Goal: Navigation & Orientation: Find specific page/section

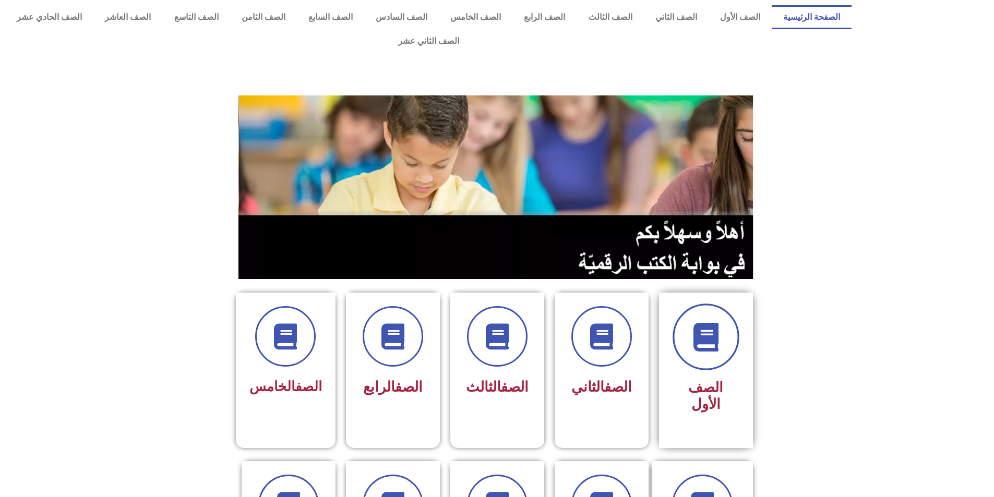
click at [725, 309] on span at bounding box center [705, 337] width 67 height 67
click at [579, 327] on span at bounding box center [601, 337] width 67 height 67
click at [480, 316] on span at bounding box center [497, 337] width 67 height 67
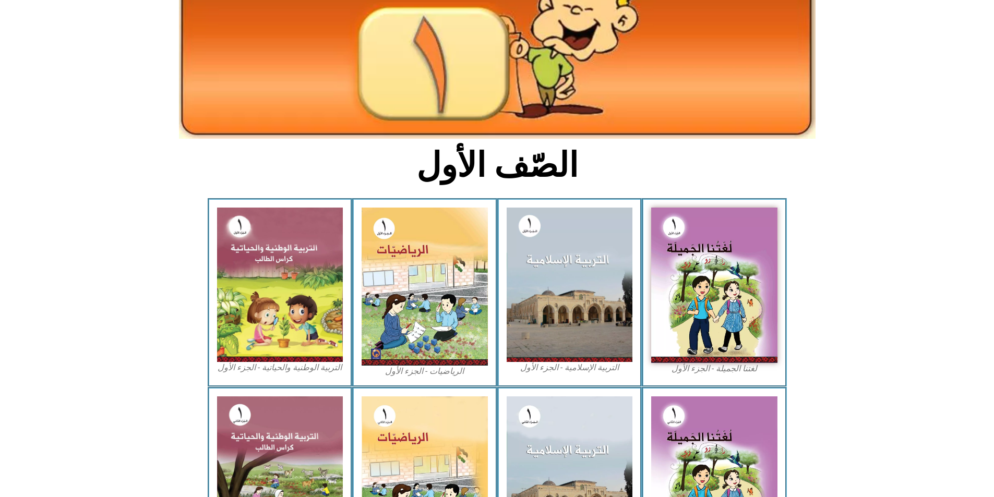
scroll to position [180, 0]
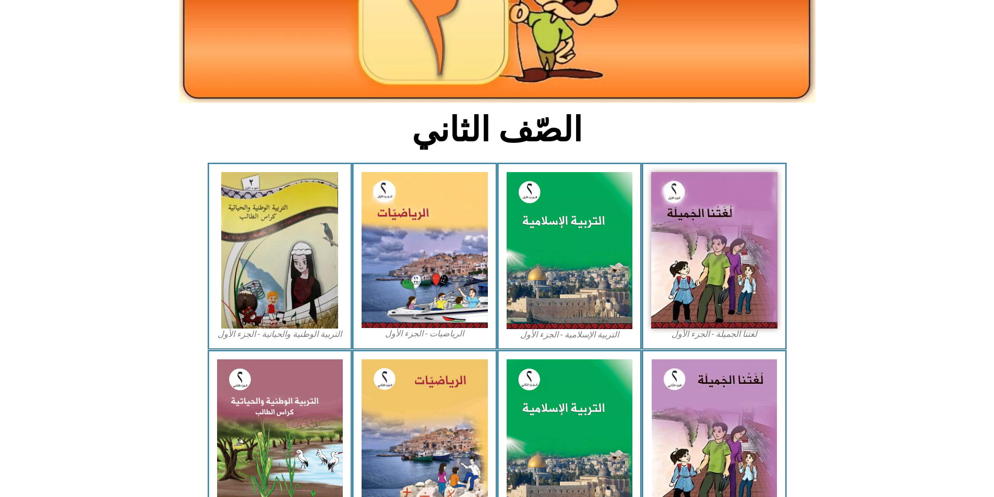
scroll to position [178, 0]
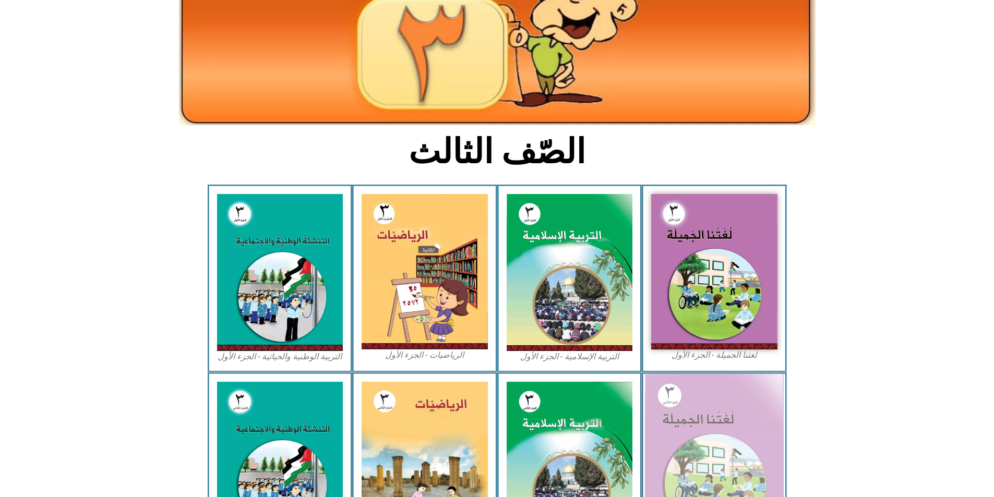
scroll to position [261, 0]
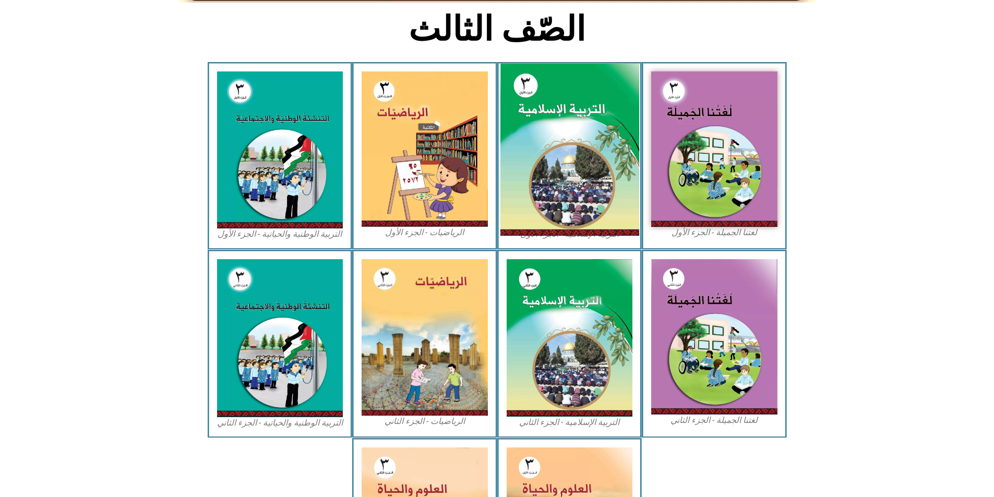
click at [581, 148] on img at bounding box center [569, 150] width 139 height 173
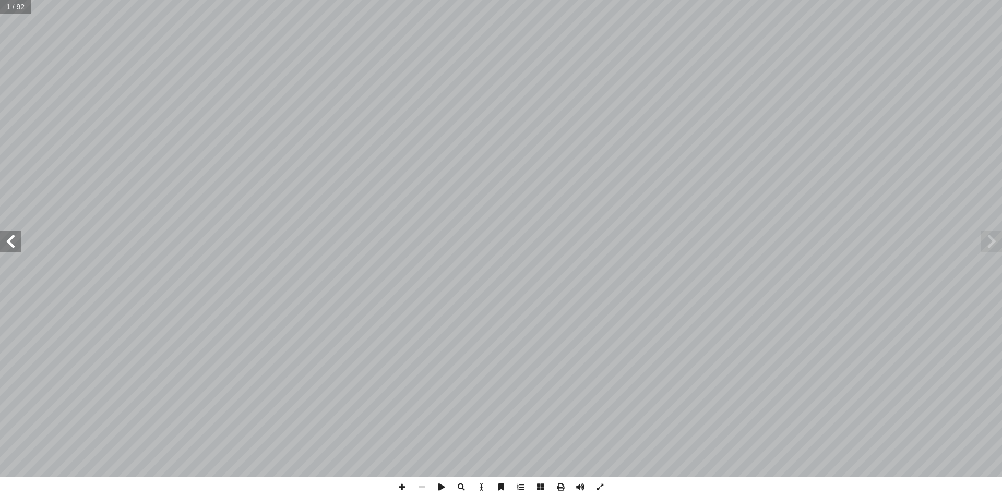
click at [10, 245] on span at bounding box center [10, 241] width 21 height 21
click at [9, 245] on span at bounding box center [10, 241] width 21 height 21
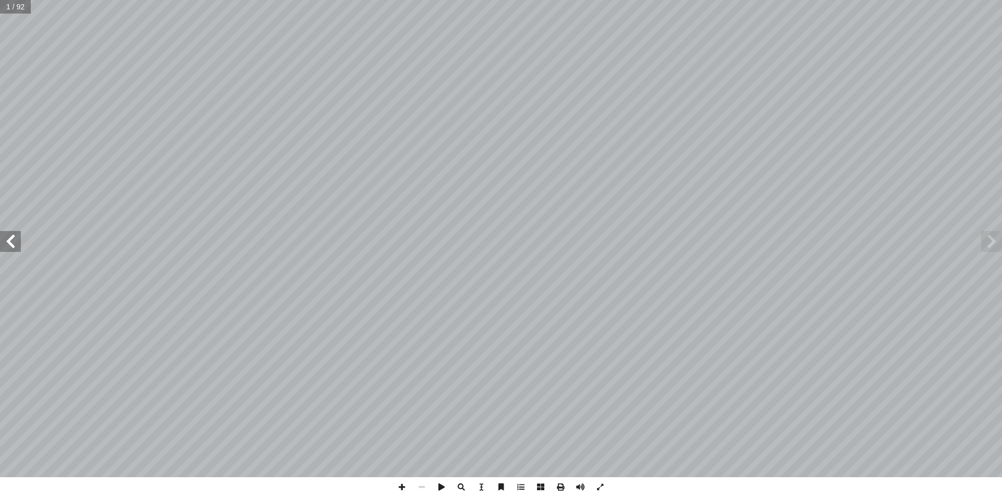
click at [9, 245] on span at bounding box center [10, 241] width 21 height 21
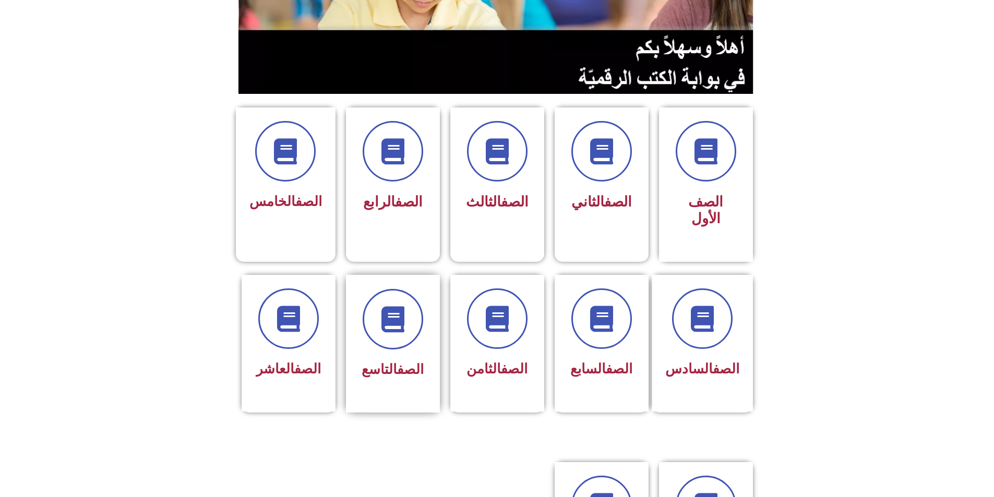
scroll to position [209, 0]
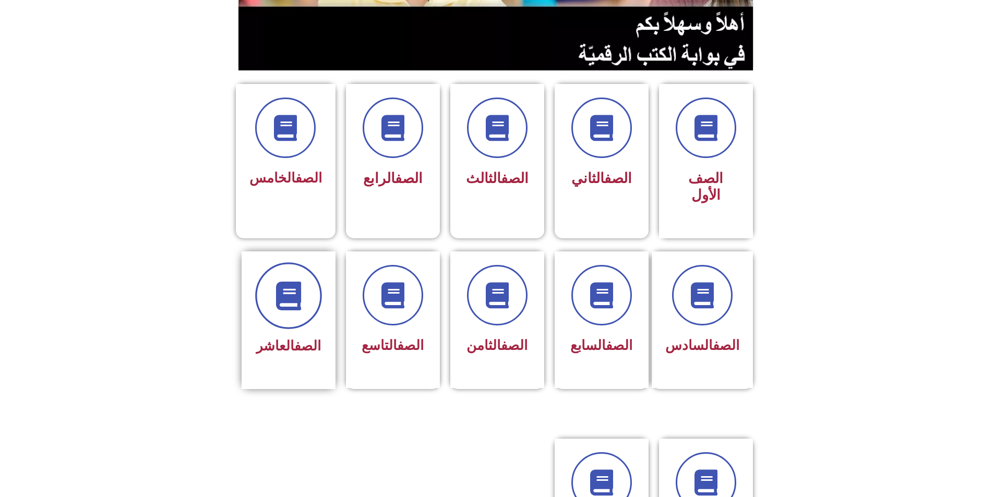
click at [295, 271] on span at bounding box center [288, 295] width 67 height 67
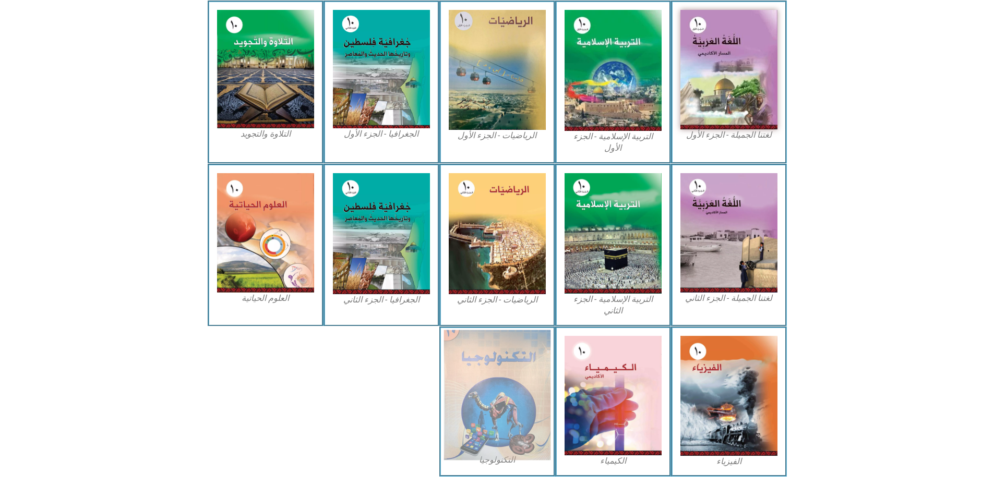
scroll to position [272, 0]
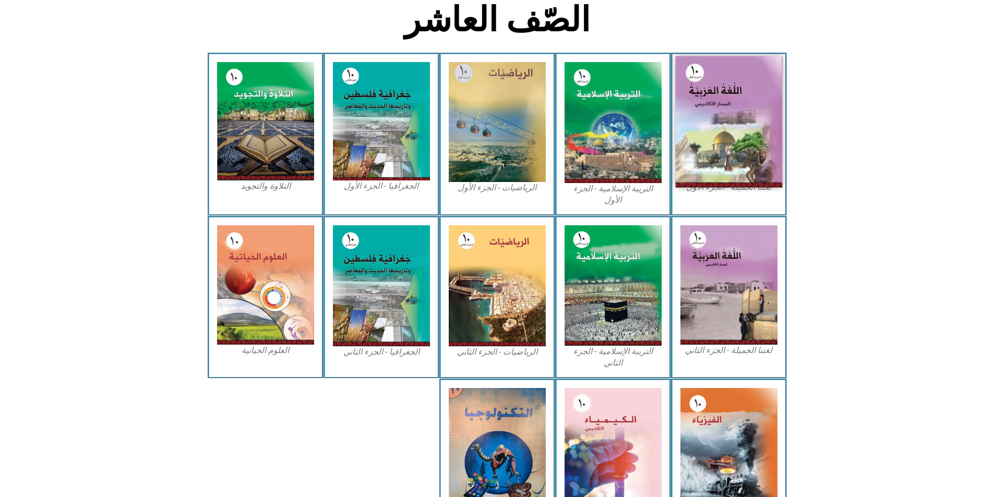
click at [736, 85] on img at bounding box center [728, 121] width 107 height 131
click at [731, 124] on img at bounding box center [728, 121] width 107 height 131
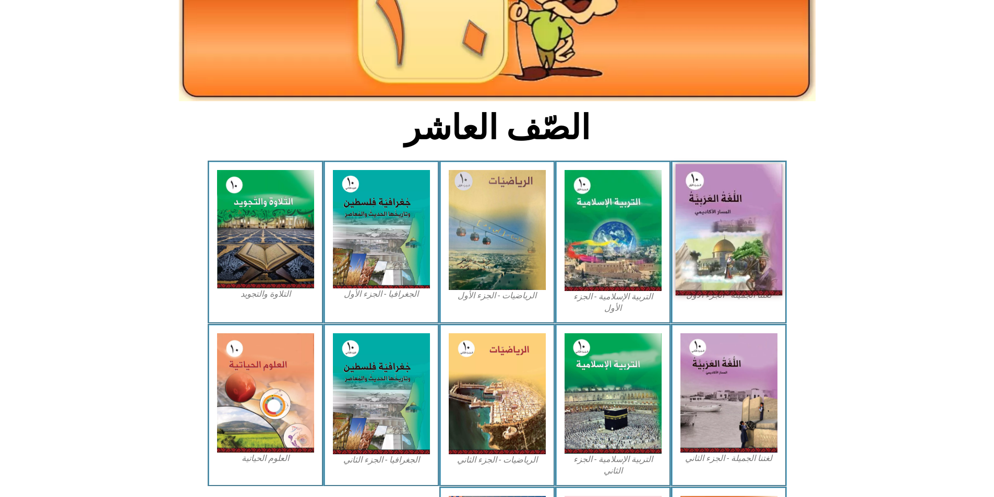
scroll to position [168, 0]
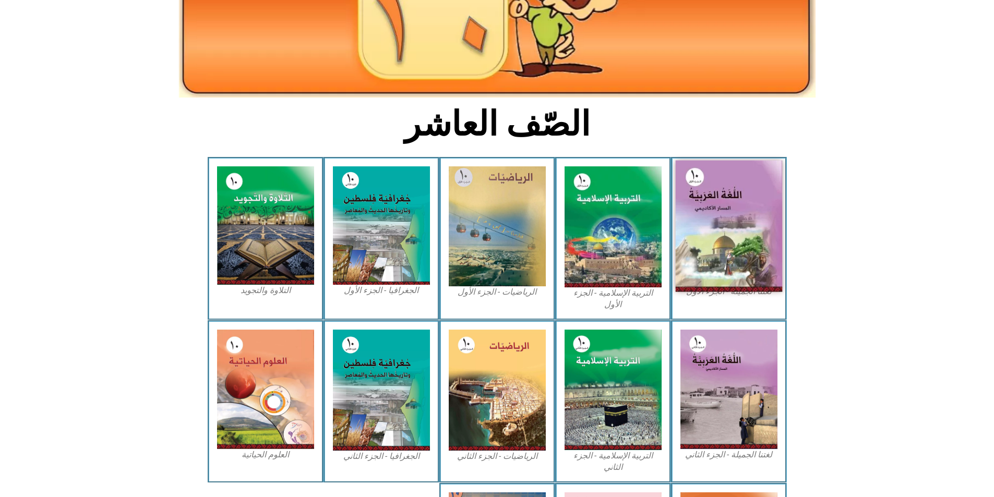
click at [738, 186] on img at bounding box center [728, 226] width 107 height 131
click at [737, 186] on img at bounding box center [728, 226] width 107 height 131
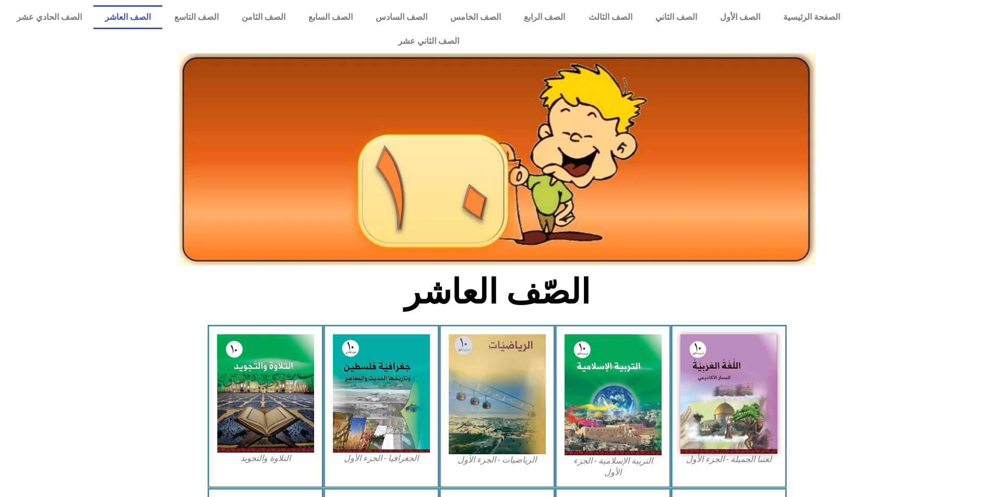
scroll to position [168, 0]
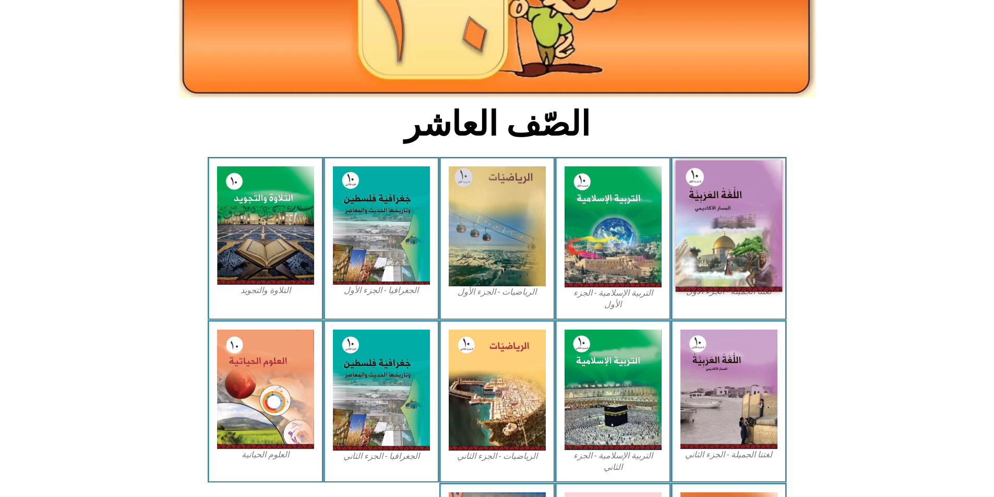
click at [740, 202] on img at bounding box center [728, 226] width 107 height 131
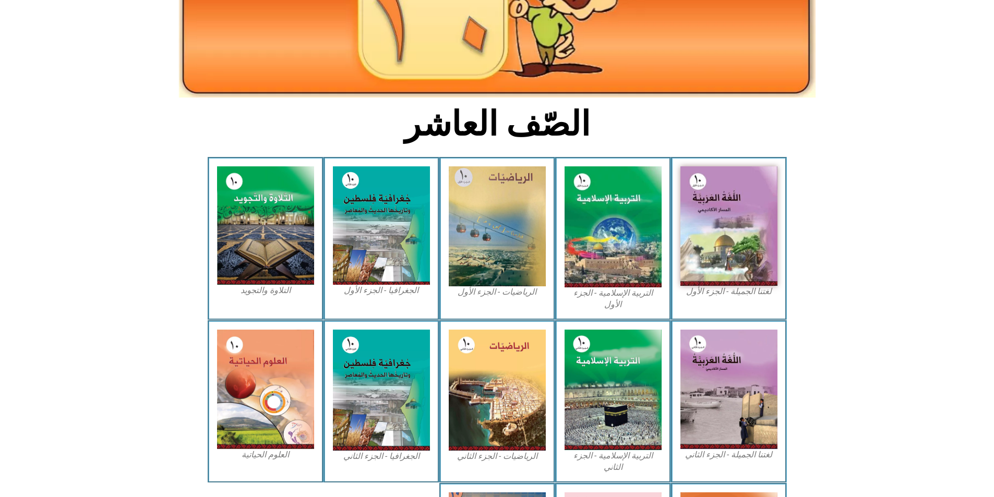
click at [720, 286] on figcaption "لغتنا الجميلة - الجزء الأول​" at bounding box center [728, 291] width 97 height 11
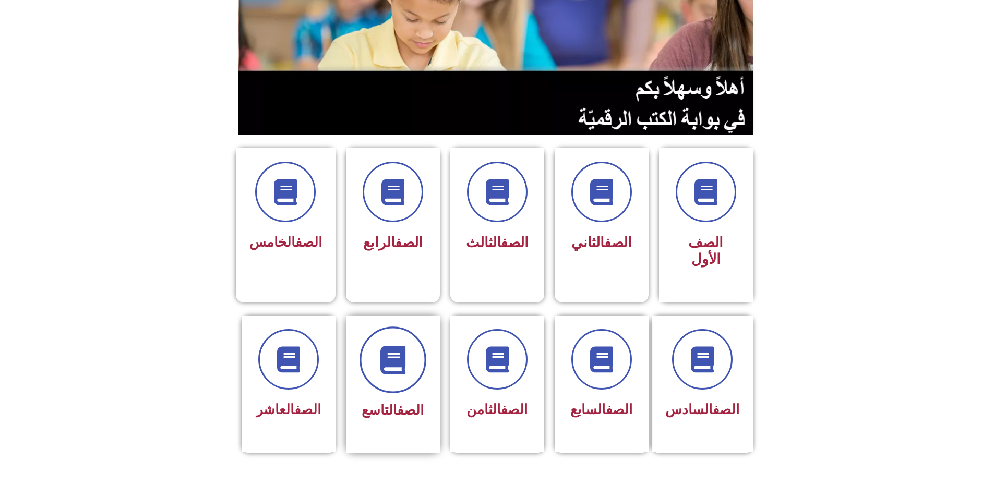
scroll to position [157, 0]
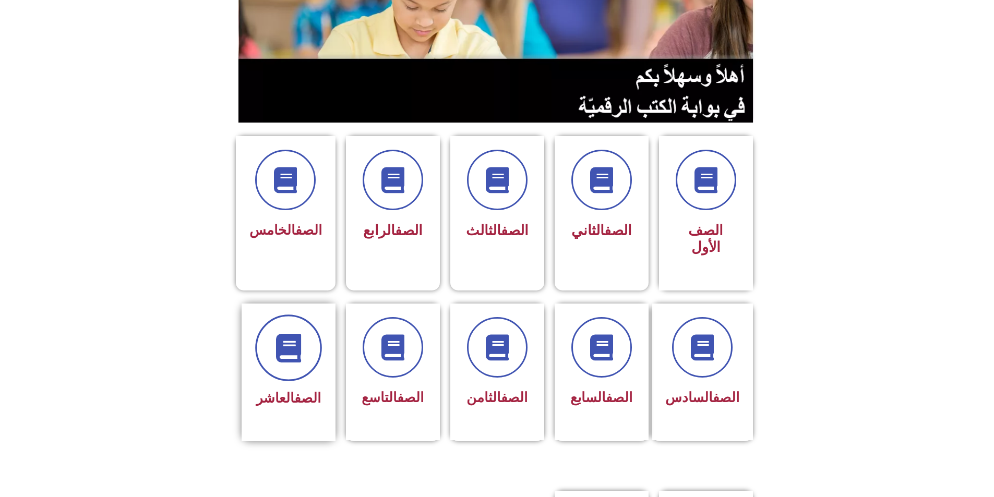
click at [292, 323] on span at bounding box center [288, 348] width 67 height 67
click at [701, 185] on span at bounding box center [705, 180] width 67 height 67
click at [581, 156] on span at bounding box center [601, 180] width 67 height 67
click at [307, 325] on span at bounding box center [288, 348] width 67 height 67
click at [413, 158] on span at bounding box center [392, 180] width 67 height 67
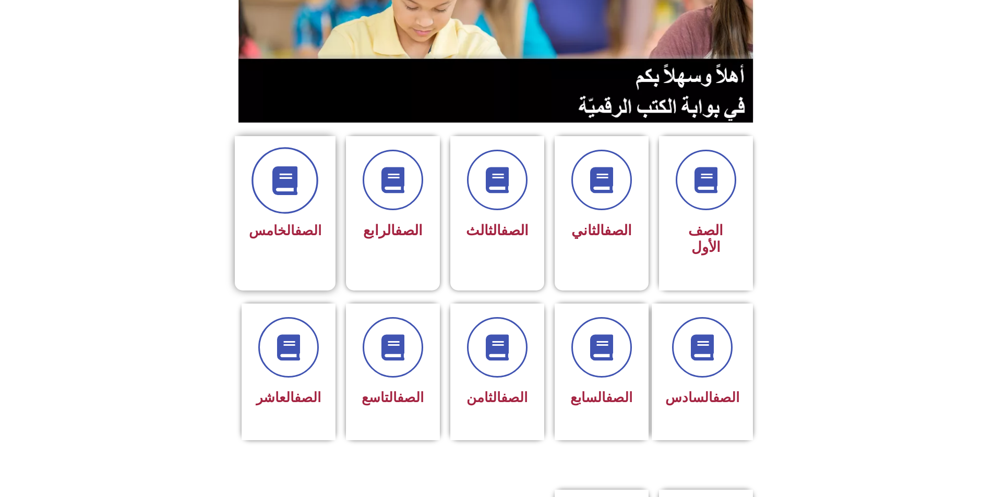
click at [307, 170] on span at bounding box center [284, 180] width 67 height 67
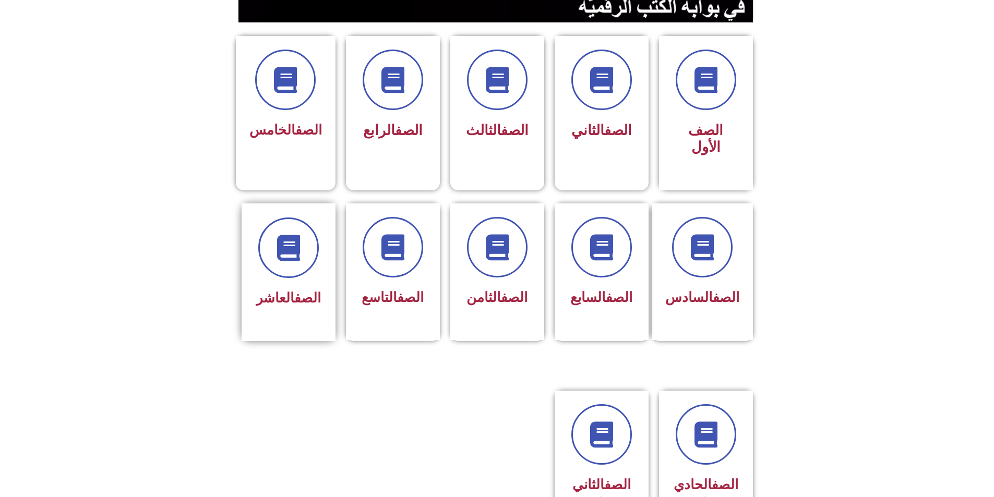
scroll to position [261, 0]
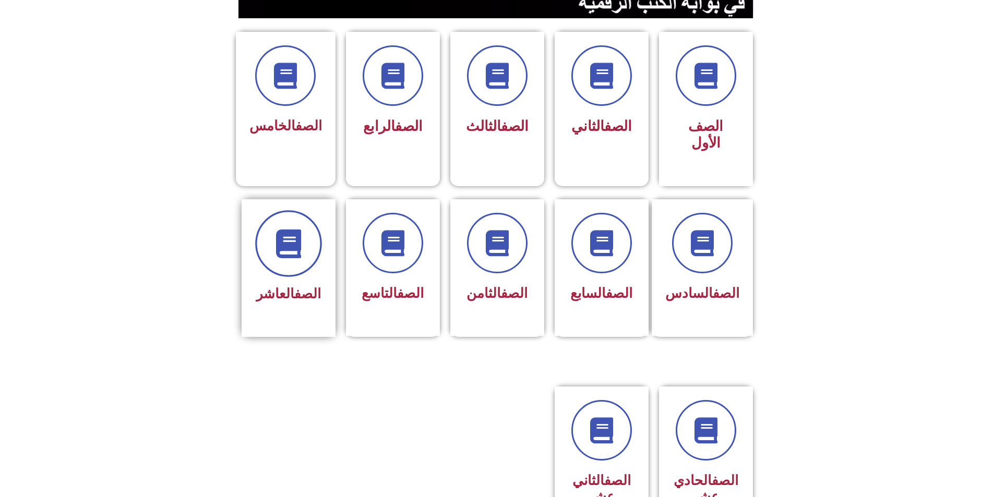
click at [283, 229] on icon at bounding box center [288, 243] width 29 height 29
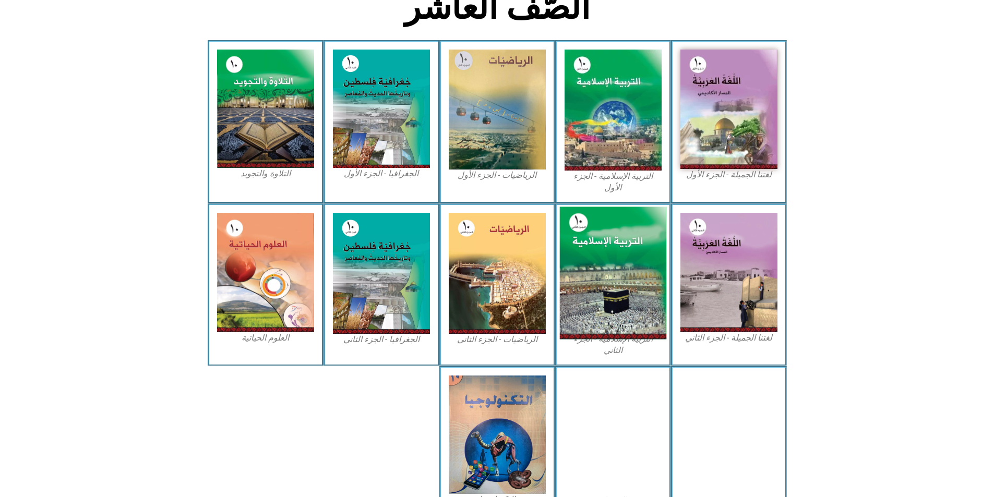
scroll to position [261, 0]
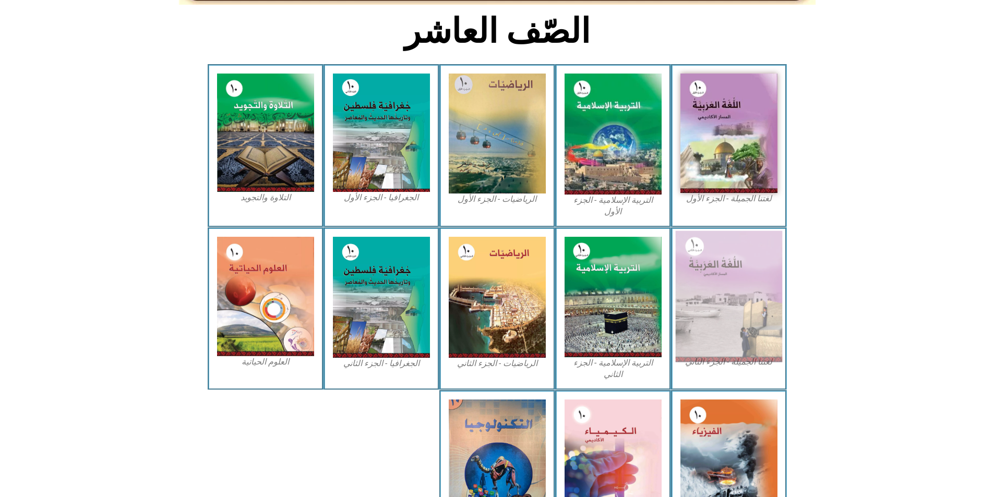
click at [710, 263] on img at bounding box center [728, 296] width 107 height 131
click at [711, 264] on img at bounding box center [728, 296] width 107 height 131
click at [715, 254] on img at bounding box center [728, 296] width 107 height 131
click at [717, 254] on img at bounding box center [728, 296] width 107 height 131
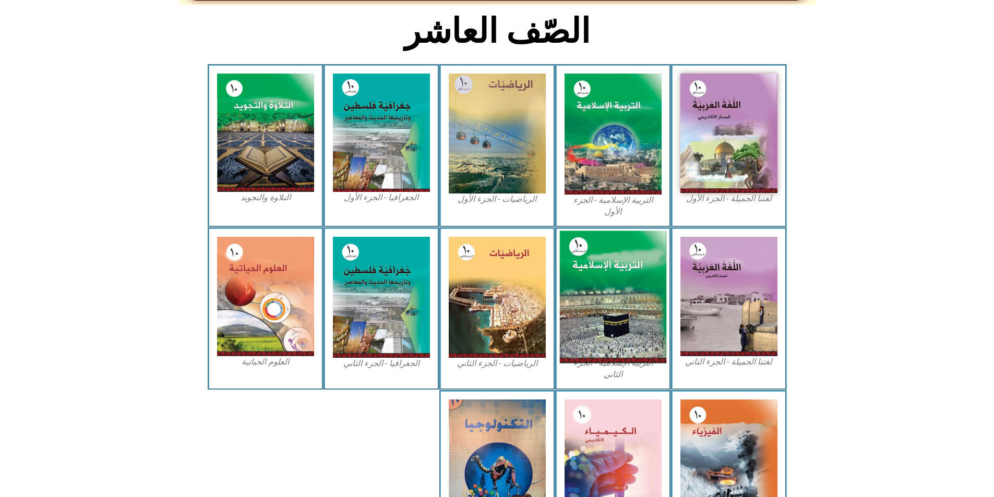
click at [587, 256] on img at bounding box center [612, 297] width 107 height 133
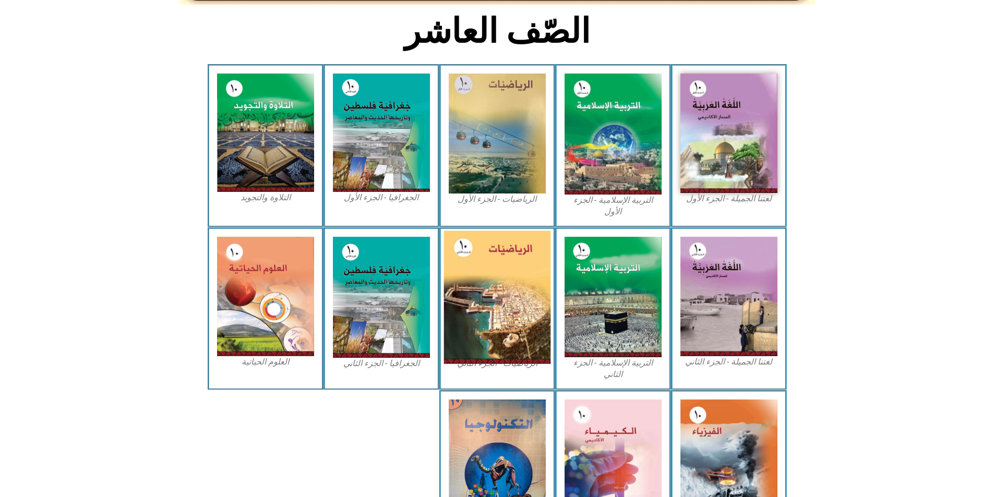
click at [515, 260] on img at bounding box center [496, 297] width 107 height 133
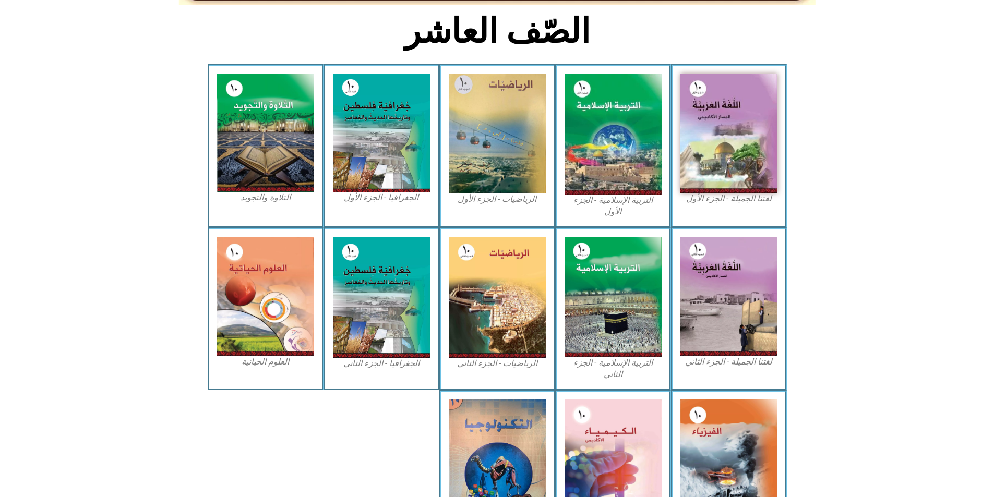
click at [326, 274] on div "الجغرافيا - الجزء الثاني" at bounding box center [381, 308] width 116 height 163
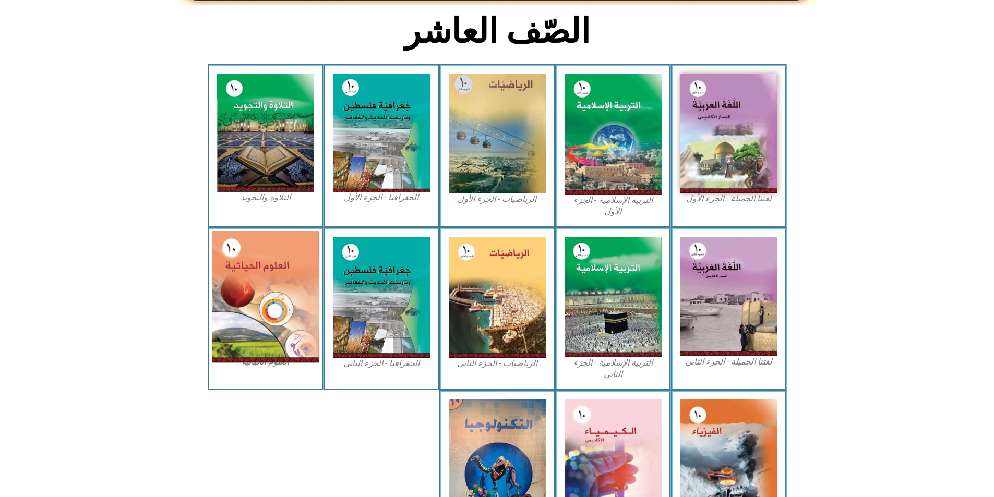
click at [287, 282] on img at bounding box center [265, 297] width 107 height 132
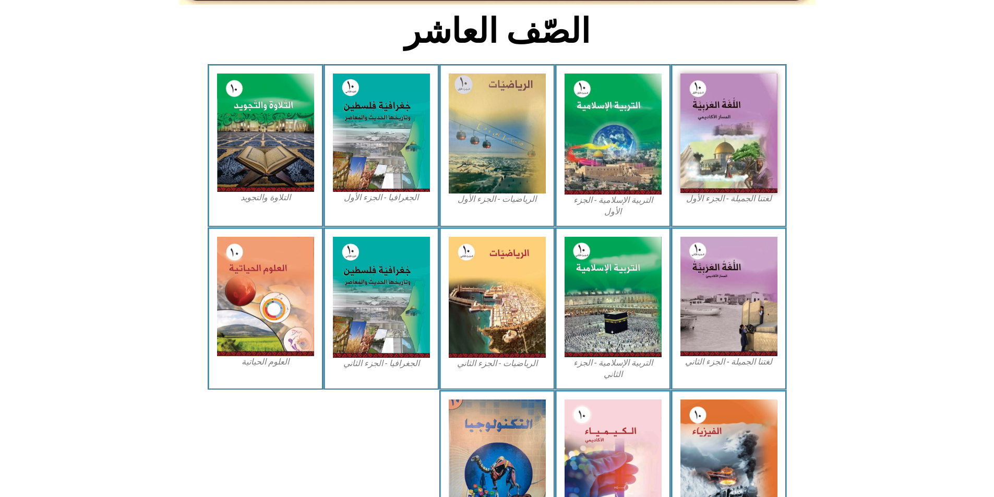
click at [294, 184] on div "التلاوة والتجويد" at bounding box center [266, 145] width 116 height 163
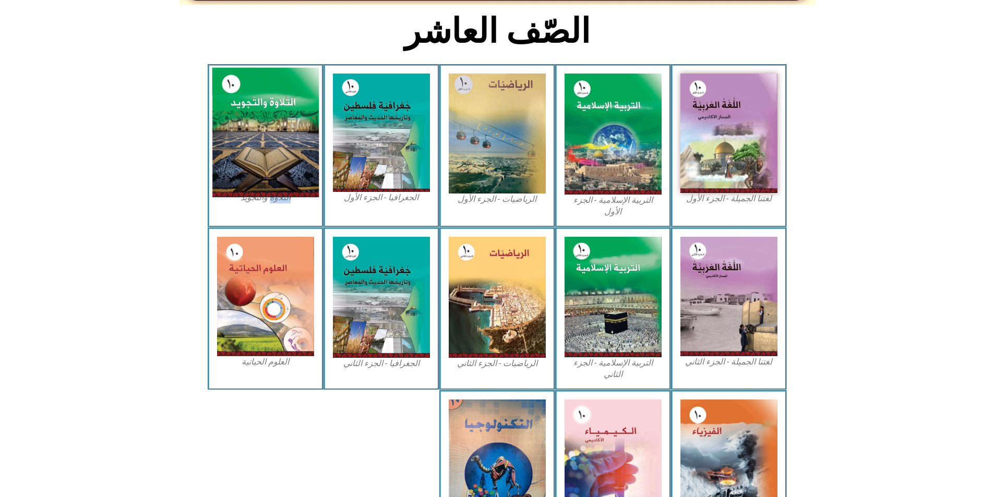
click at [297, 150] on img at bounding box center [265, 133] width 107 height 130
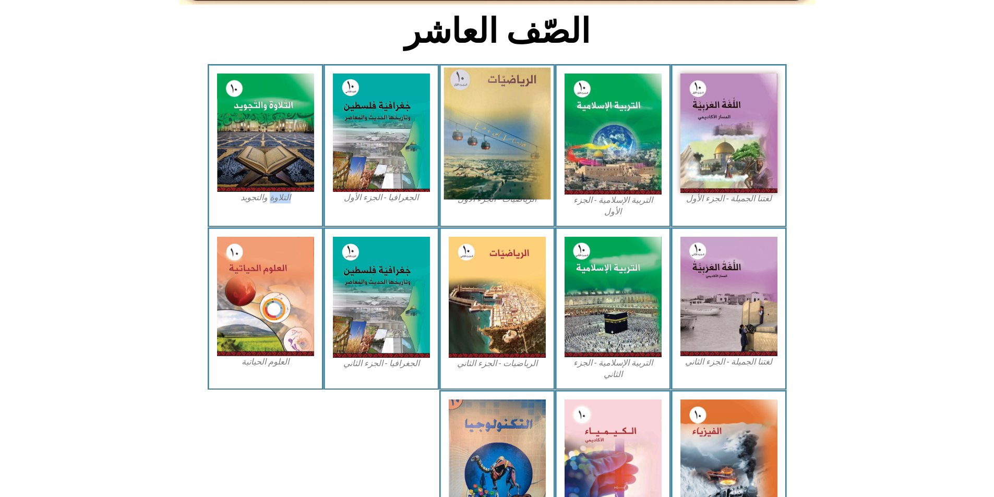
click at [450, 134] on img at bounding box center [496, 134] width 107 height 132
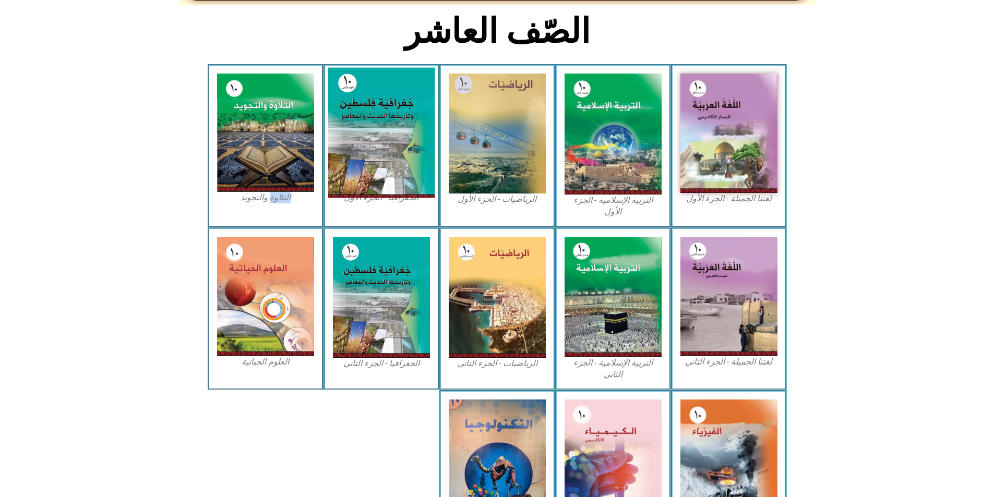
click at [404, 128] on img at bounding box center [381, 133] width 107 height 130
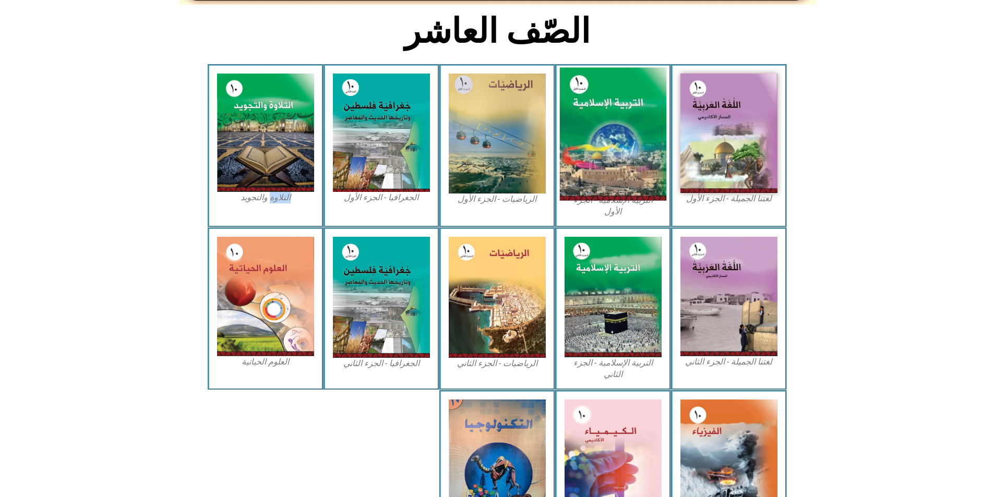
click at [660, 140] on img at bounding box center [612, 134] width 107 height 133
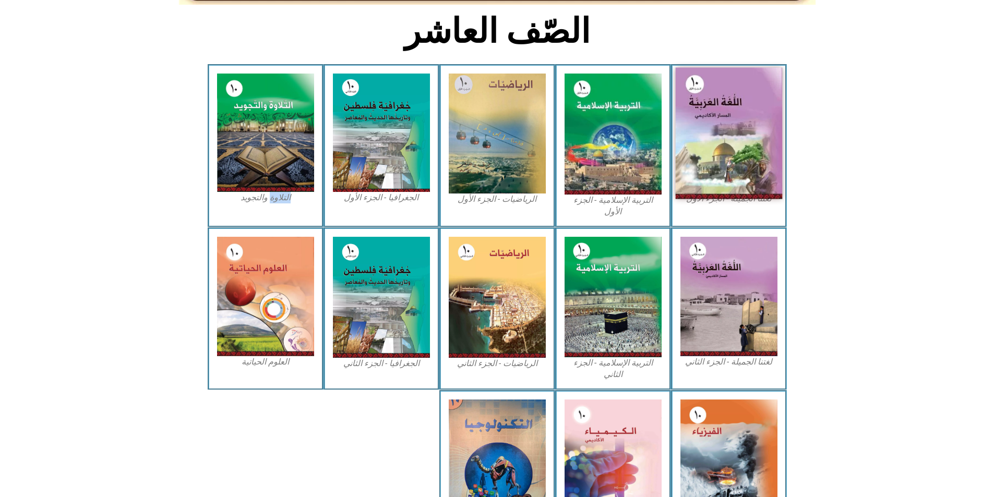
click at [738, 138] on img at bounding box center [728, 133] width 107 height 131
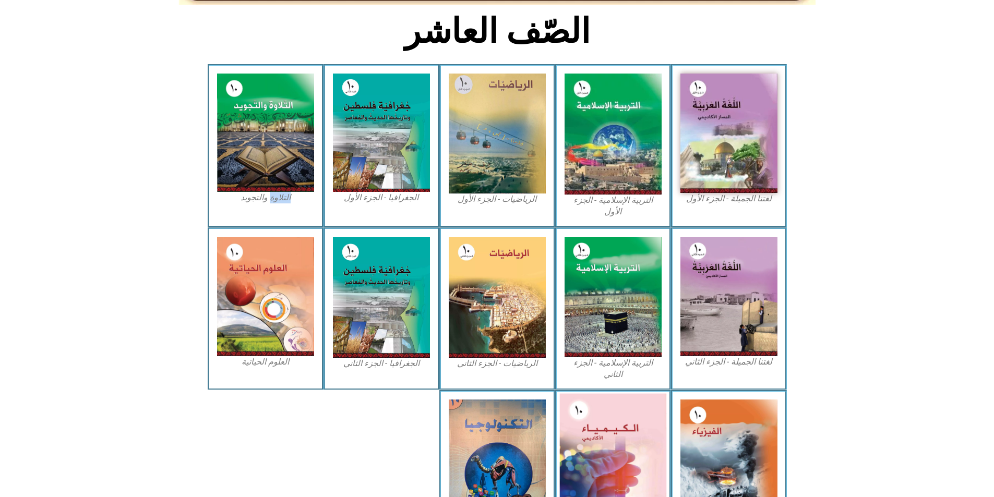
click at [636, 461] on img at bounding box center [612, 458] width 107 height 131
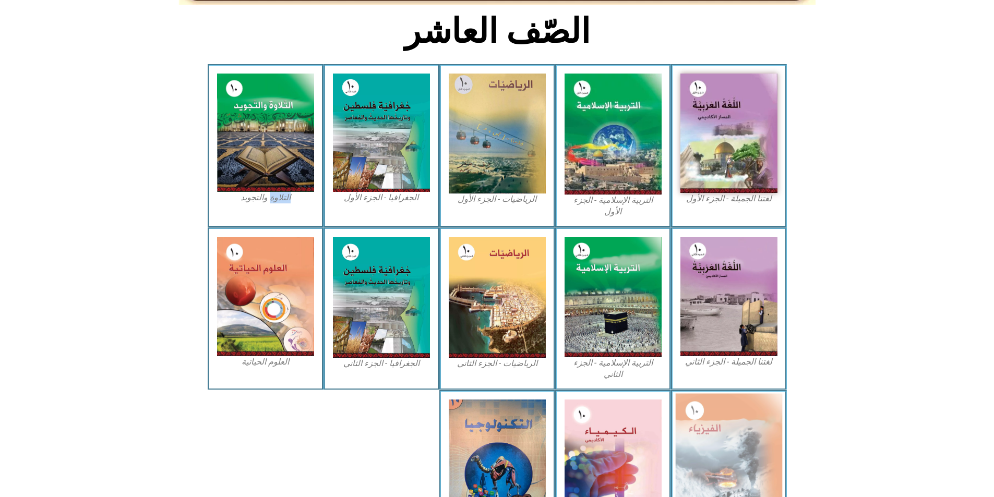
click at [736, 409] on img at bounding box center [728, 459] width 107 height 132
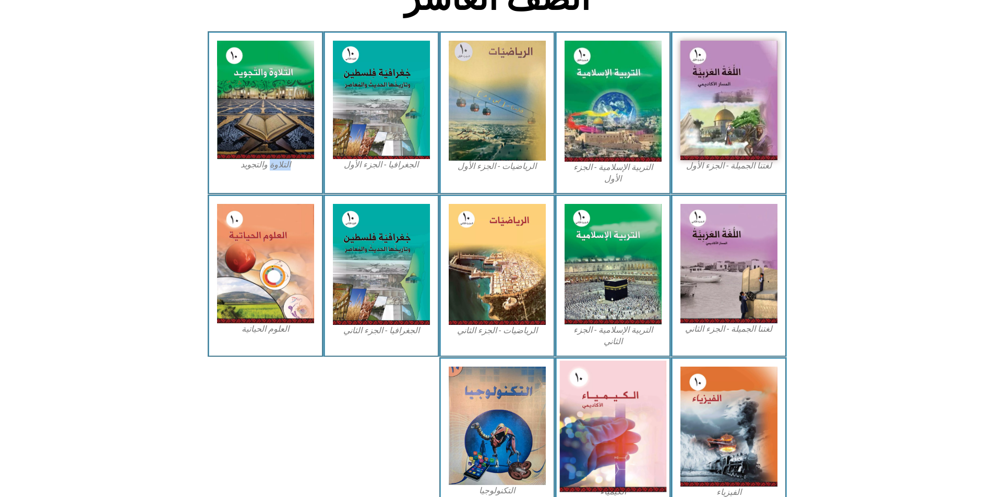
scroll to position [325, 0]
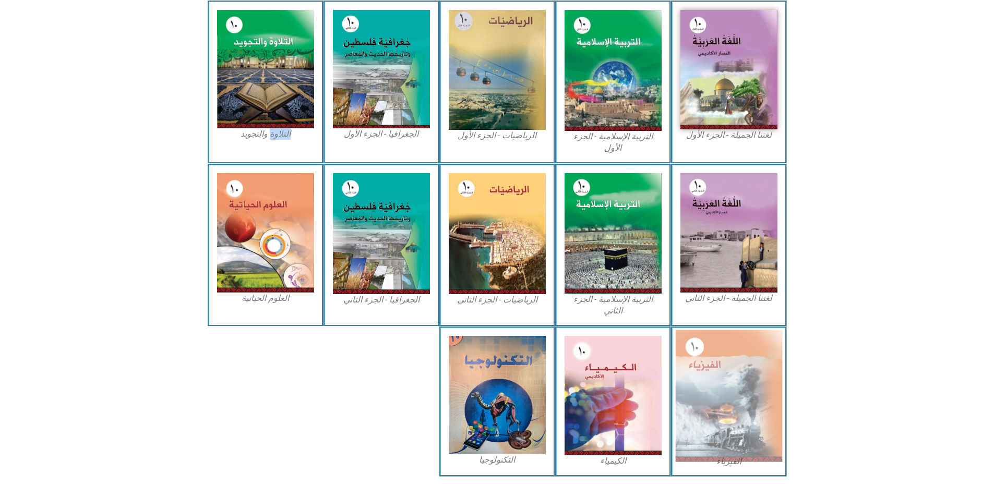
click at [726, 432] on img at bounding box center [728, 396] width 107 height 132
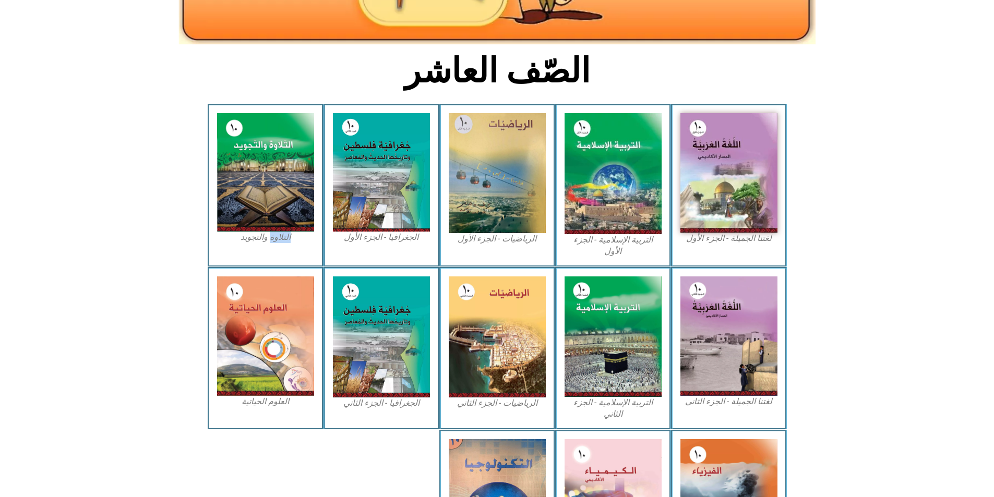
scroll to position [64, 0]
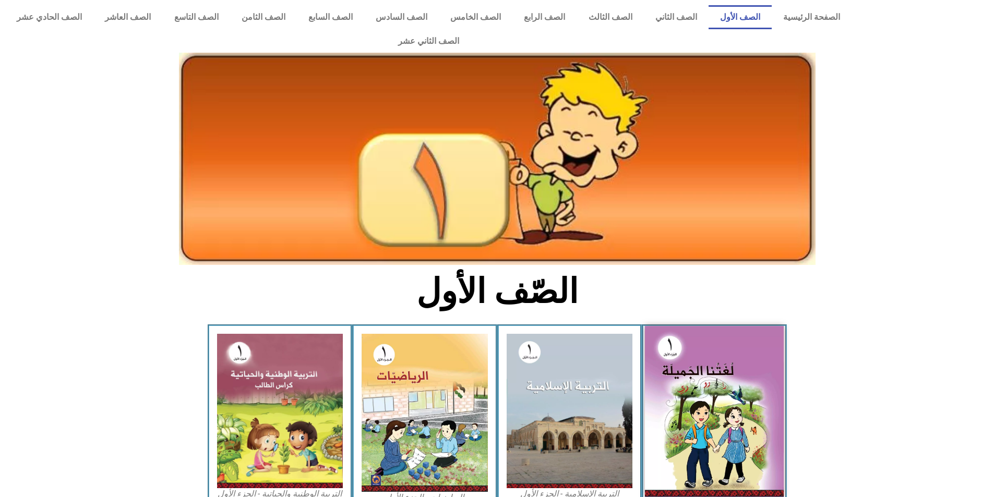
click at [730, 337] on img at bounding box center [714, 411] width 139 height 171
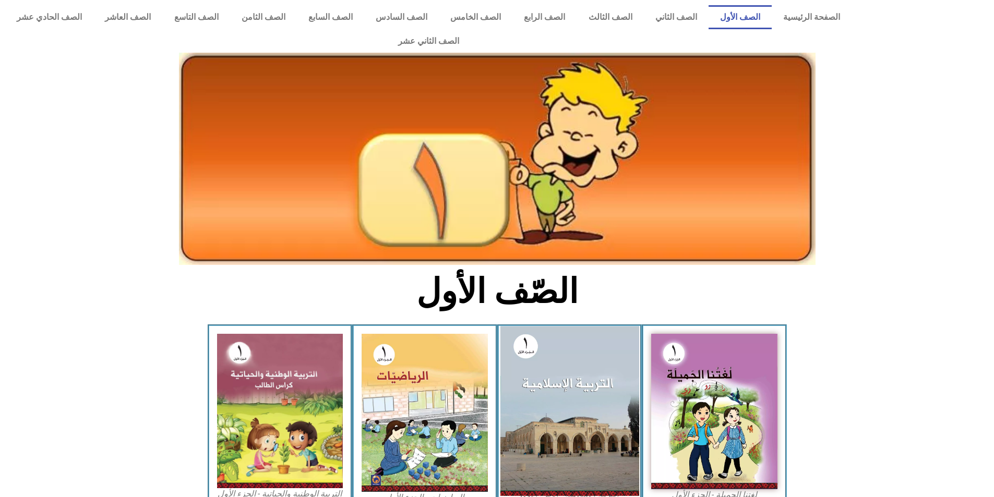
click at [580, 373] on img at bounding box center [569, 411] width 139 height 170
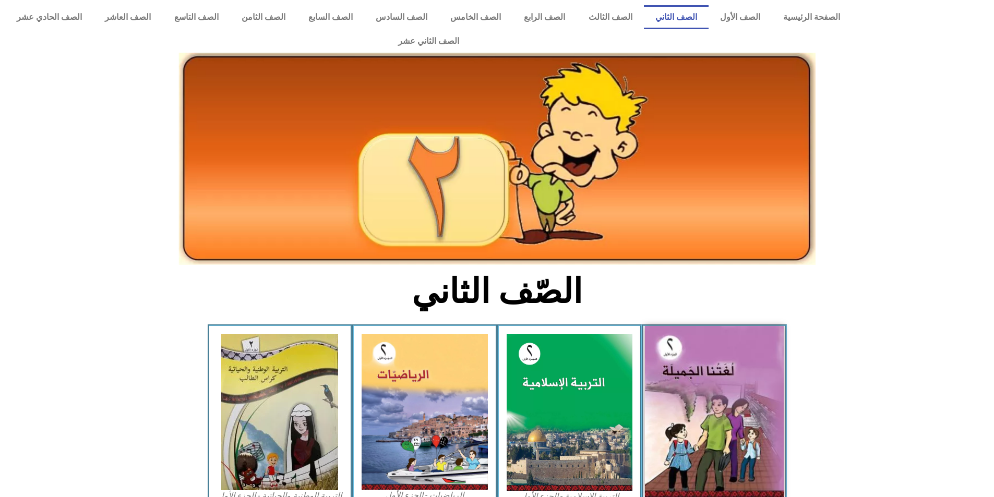
click at [729, 420] on img at bounding box center [714, 412] width 139 height 172
click at [712, 395] on img at bounding box center [714, 412] width 139 height 172
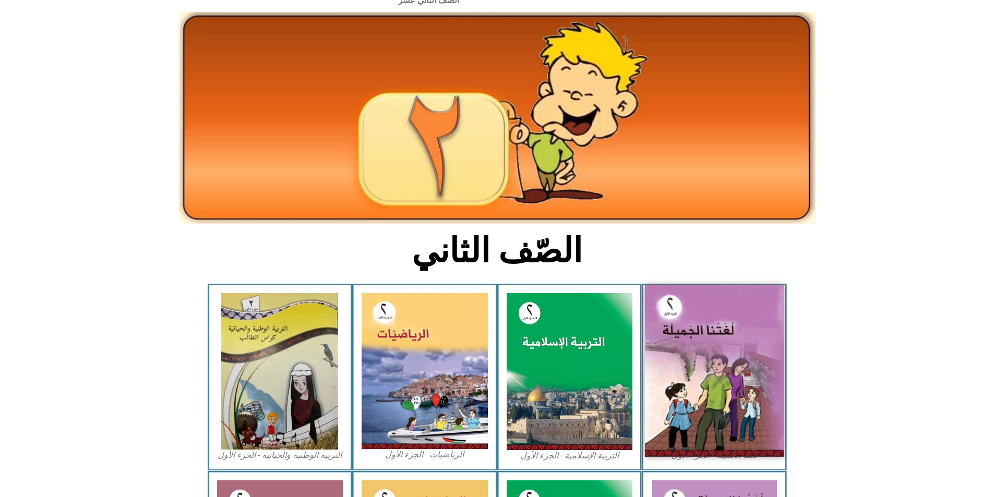
scroll to position [104, 0]
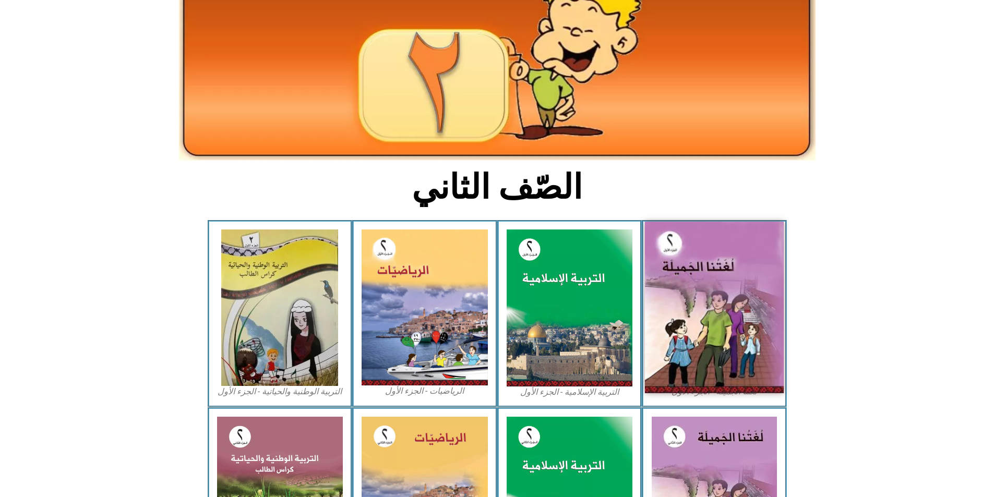
click at [712, 297] on img at bounding box center [714, 308] width 139 height 172
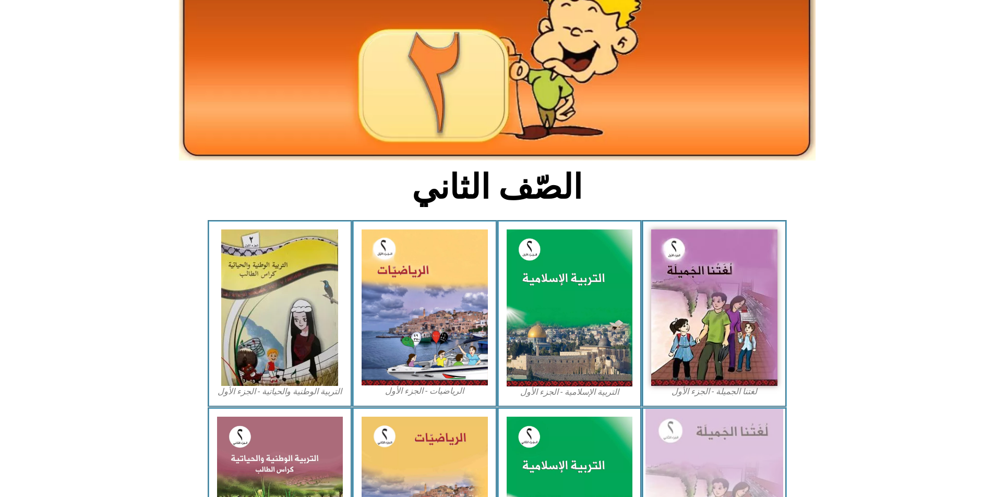
click at [712, 441] on img at bounding box center [714, 495] width 138 height 172
click at [712, 439] on img at bounding box center [714, 495] width 138 height 172
click at [712, 438] on img at bounding box center [714, 495] width 138 height 172
click at [713, 439] on img at bounding box center [714, 495] width 138 height 172
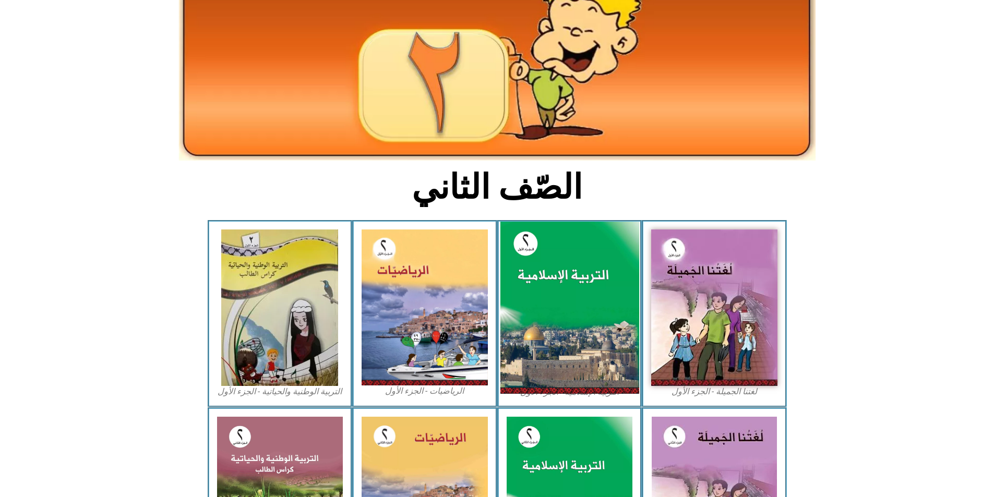
click at [574, 310] on img at bounding box center [569, 308] width 139 height 173
click at [576, 309] on img at bounding box center [569, 308] width 139 height 173
click at [576, 308] on img at bounding box center [569, 308] width 139 height 173
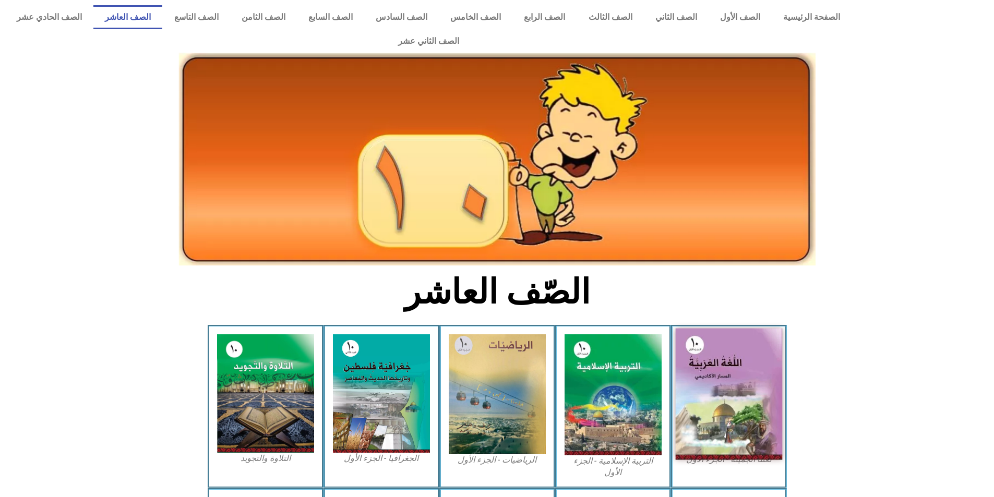
drag, startPoint x: 710, startPoint y: 323, endPoint x: 757, endPoint y: 348, distance: 53.7
click at [757, 348] on img at bounding box center [728, 394] width 107 height 131
click at [754, 344] on img at bounding box center [728, 394] width 107 height 131
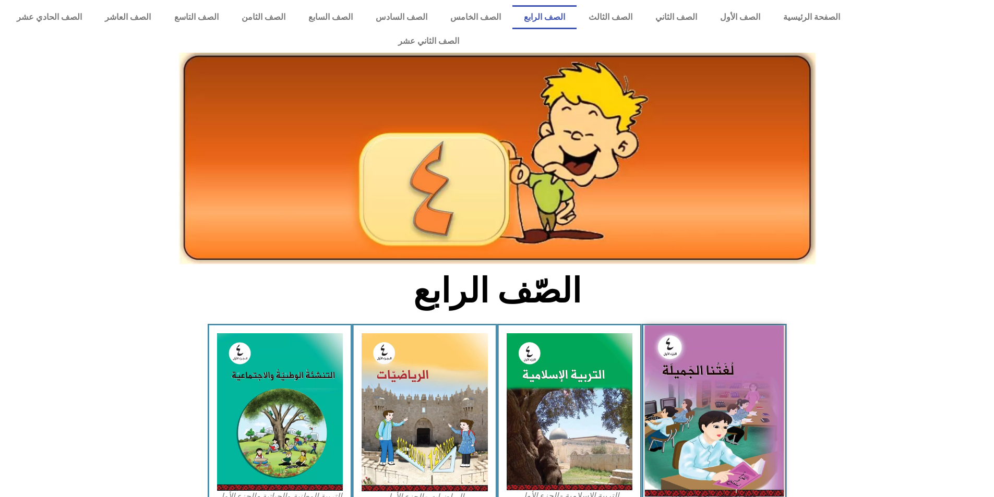
click at [712, 363] on img at bounding box center [714, 411] width 139 height 171
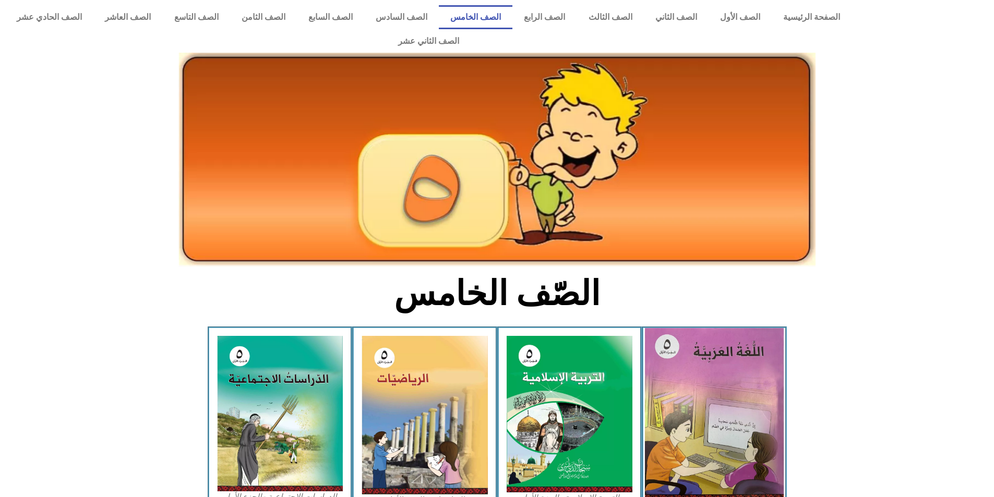
click at [698, 389] on img at bounding box center [714, 414] width 139 height 173
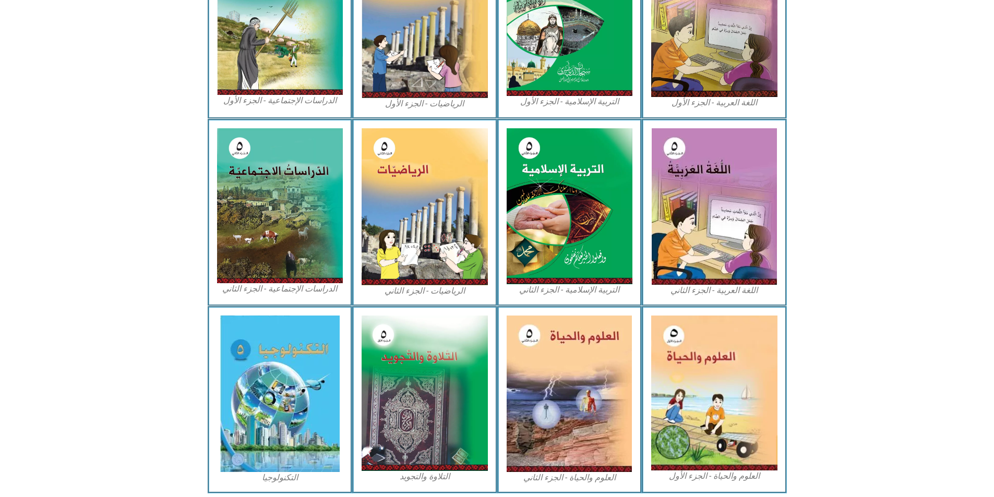
scroll to position [413, 0]
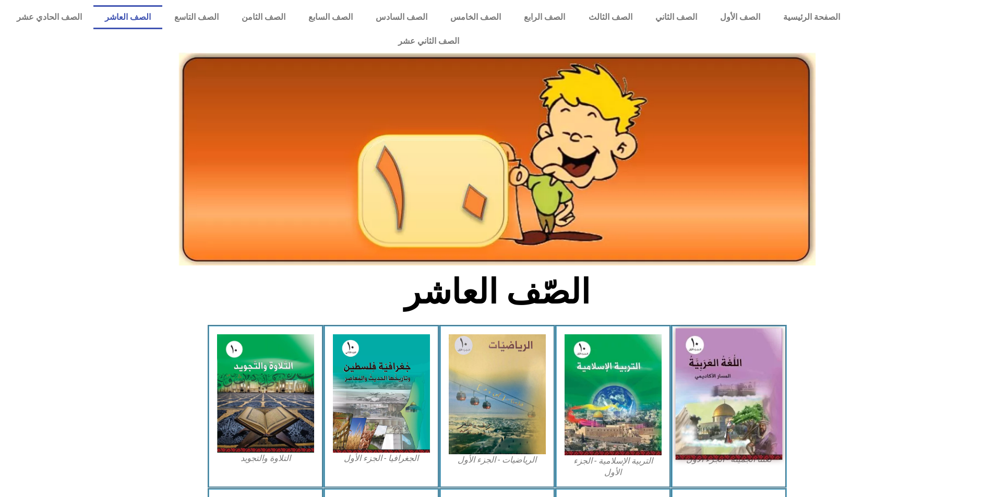
click at [715, 344] on img at bounding box center [728, 394] width 107 height 131
click at [715, 343] on img at bounding box center [728, 394] width 107 height 131
click at [715, 340] on img at bounding box center [728, 394] width 107 height 131
click at [714, 340] on img at bounding box center [728, 394] width 107 height 131
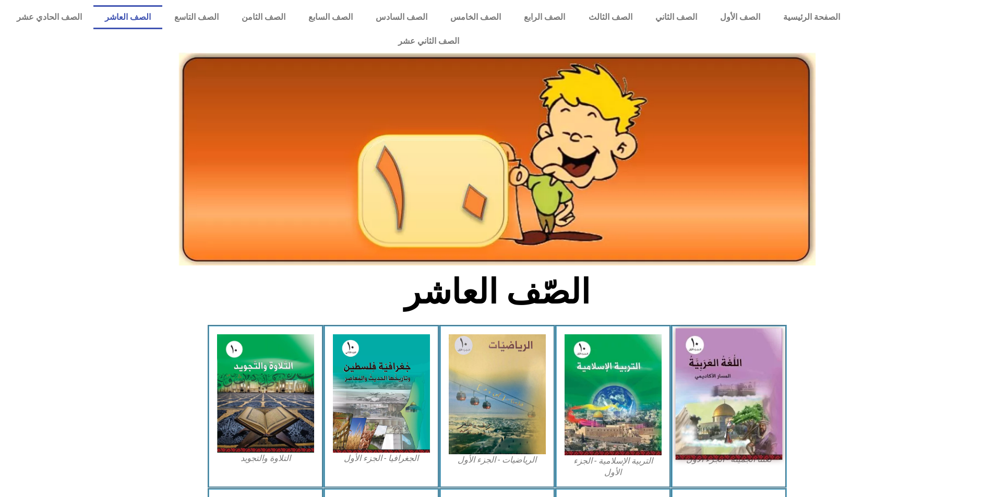
click at [713, 339] on img at bounding box center [728, 394] width 107 height 131
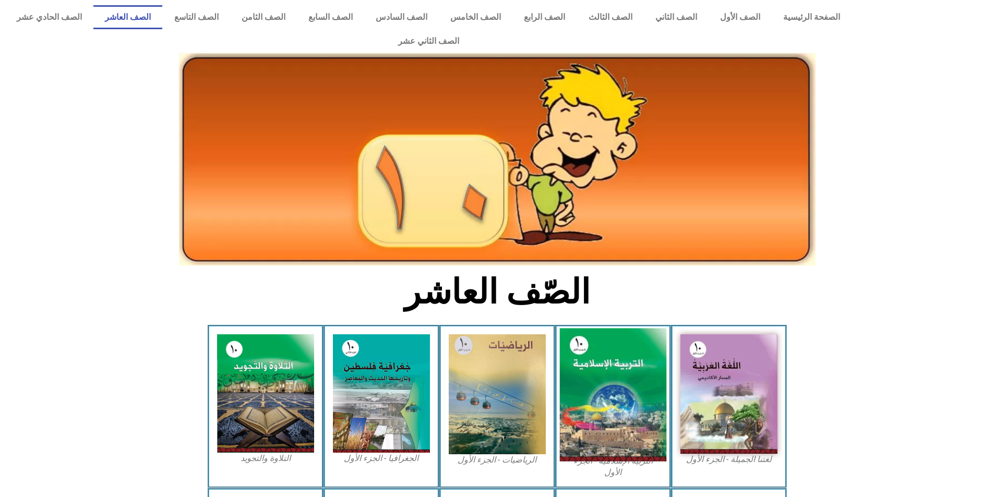
click at [595, 357] on img at bounding box center [612, 395] width 107 height 133
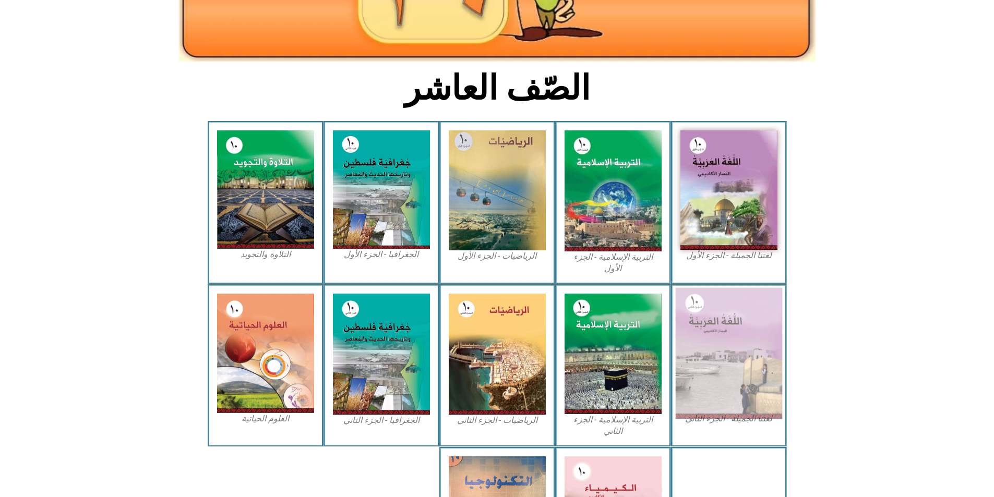
scroll to position [209, 0]
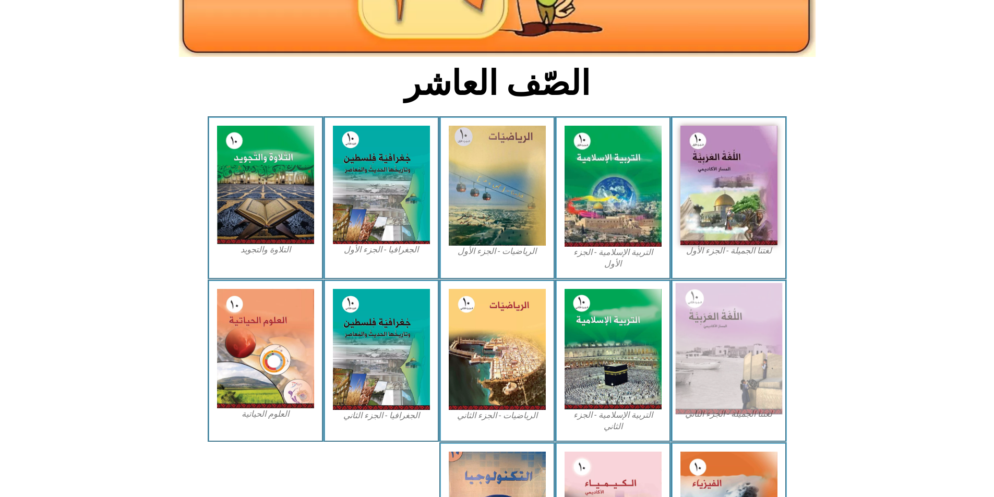
click at [717, 308] on img at bounding box center [728, 348] width 107 height 131
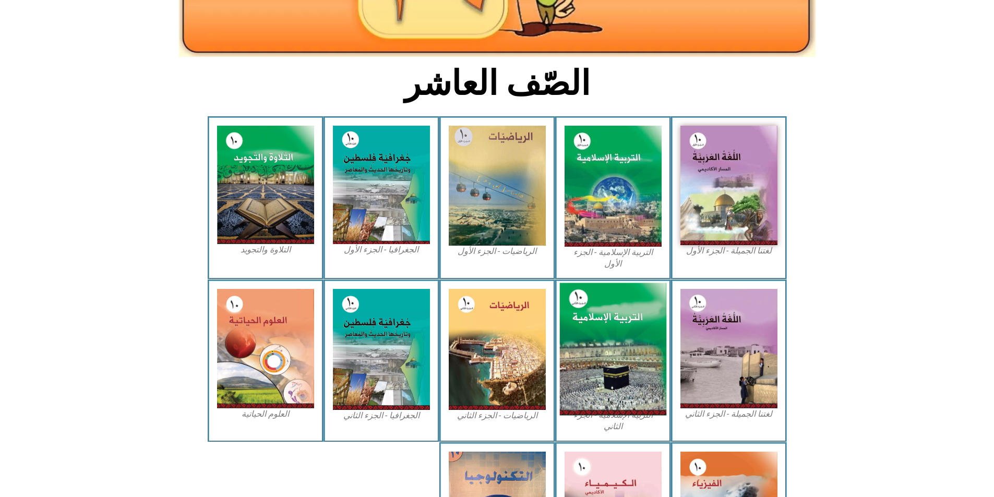
click at [633, 339] on img at bounding box center [612, 349] width 107 height 133
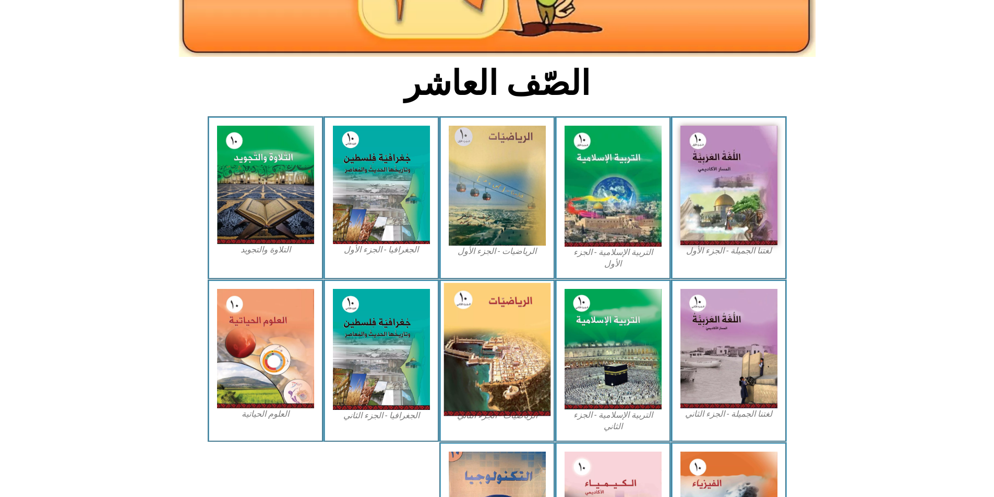
drag, startPoint x: 477, startPoint y: 341, endPoint x: 470, endPoint y: 341, distance: 7.8
click at [478, 341] on img at bounding box center [496, 349] width 107 height 133
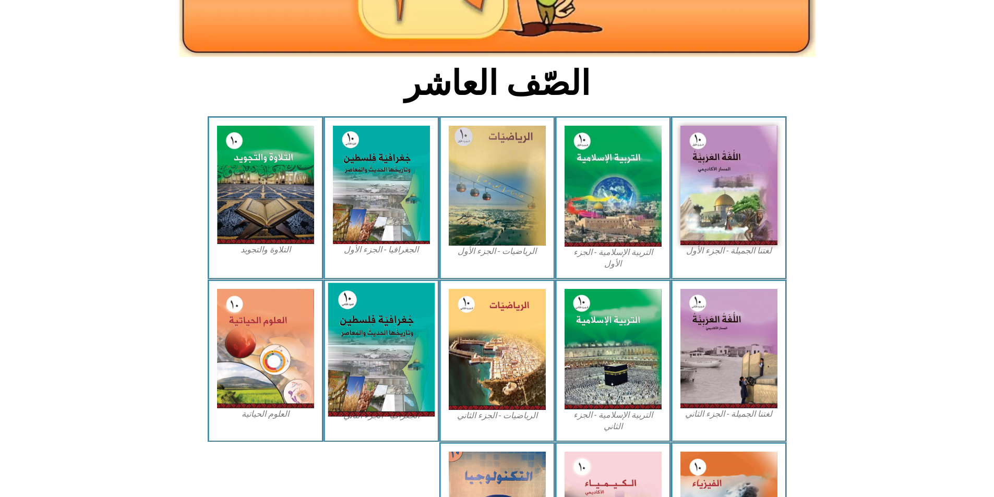
click at [398, 339] on img at bounding box center [381, 350] width 107 height 134
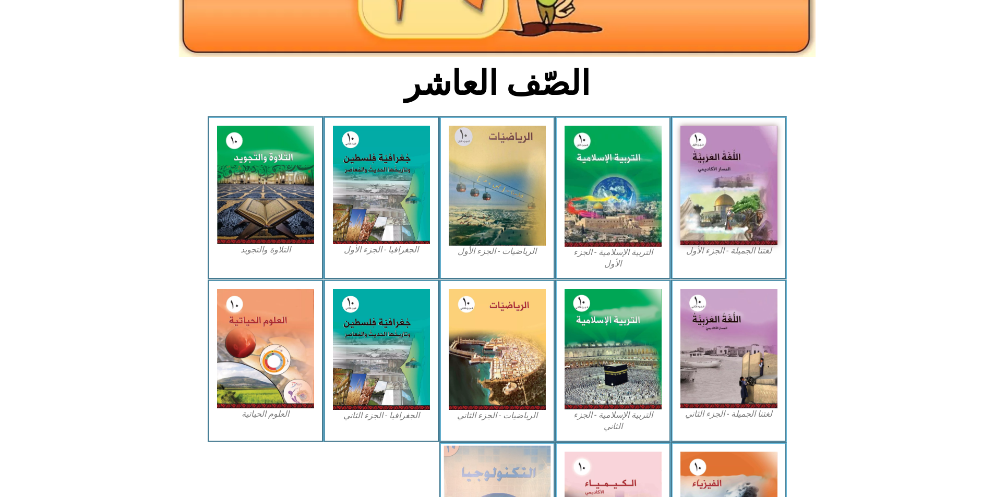
click at [745, 280] on section "لغتنا الجميلة - الجزء الثاني التربية الإسلامية - الجزء الثاني الرياضيات - الجزء…" at bounding box center [497, 361] width 994 height 163
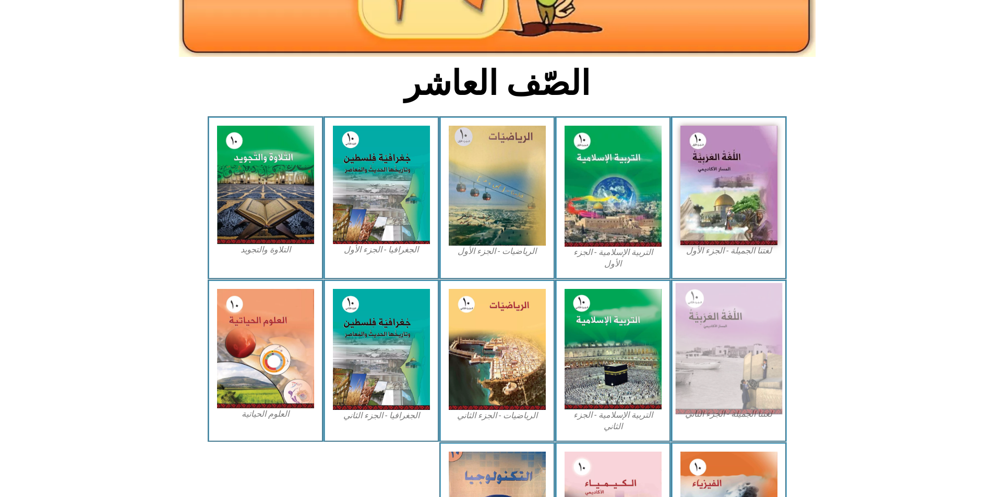
click at [746, 283] on img at bounding box center [728, 348] width 107 height 131
click at [747, 283] on img at bounding box center [728, 348] width 107 height 131
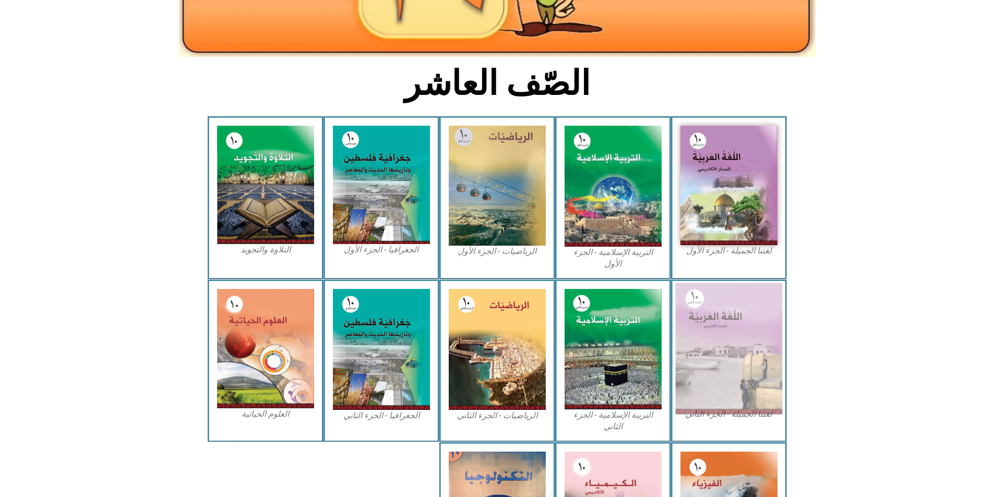
click at [747, 283] on img at bounding box center [728, 348] width 107 height 131
click at [748, 283] on img at bounding box center [728, 348] width 107 height 131
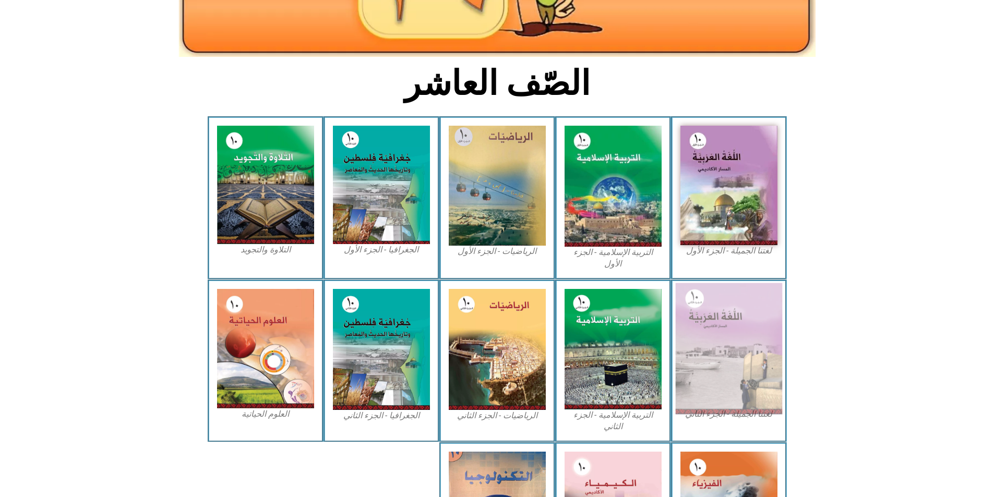
drag, startPoint x: 747, startPoint y: 275, endPoint x: 757, endPoint y: 280, distance: 11.0
click at [757, 283] on img at bounding box center [728, 348] width 107 height 131
click at [756, 283] on img at bounding box center [728, 348] width 107 height 131
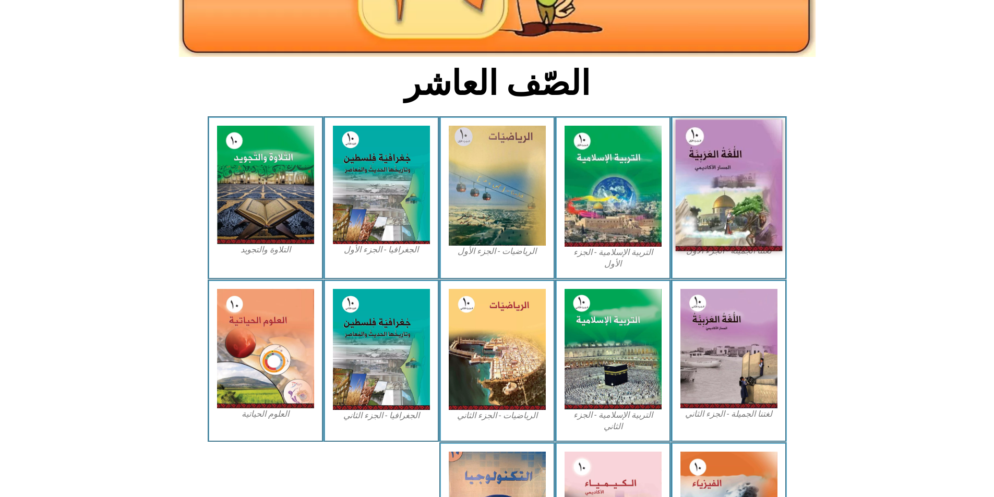
click at [762, 170] on img at bounding box center [728, 185] width 107 height 131
click at [762, 169] on img at bounding box center [728, 185] width 107 height 131
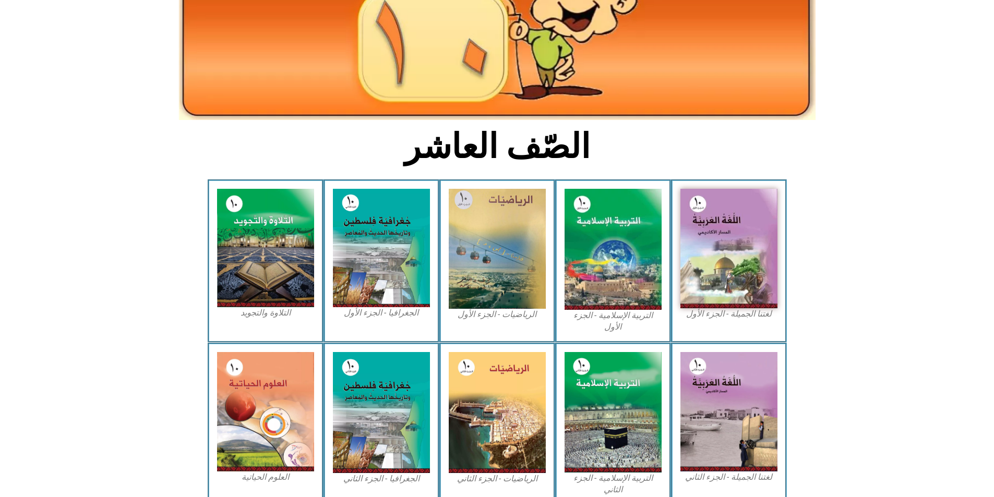
scroll to position [0, 0]
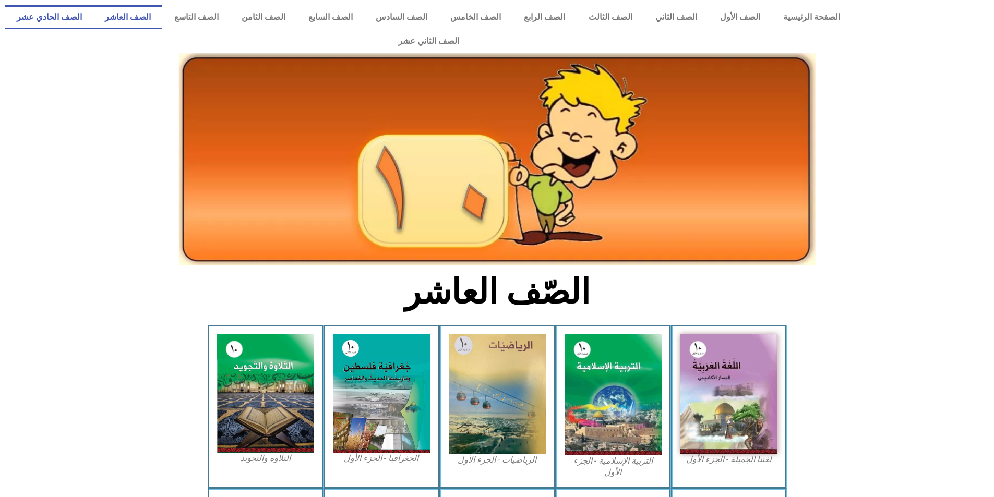
click at [93, 15] on link "الصف الحادي عشر" at bounding box center [49, 17] width 88 height 24
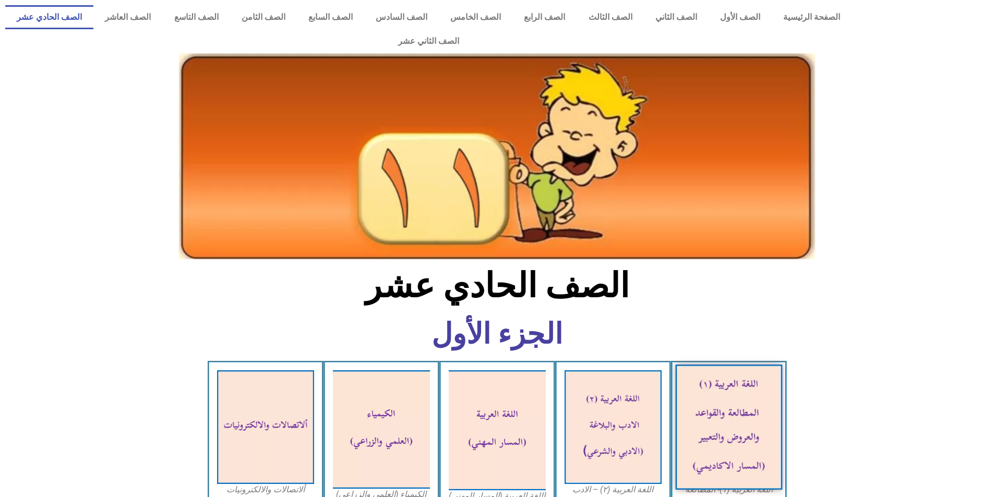
click at [751, 386] on img at bounding box center [728, 427] width 107 height 125
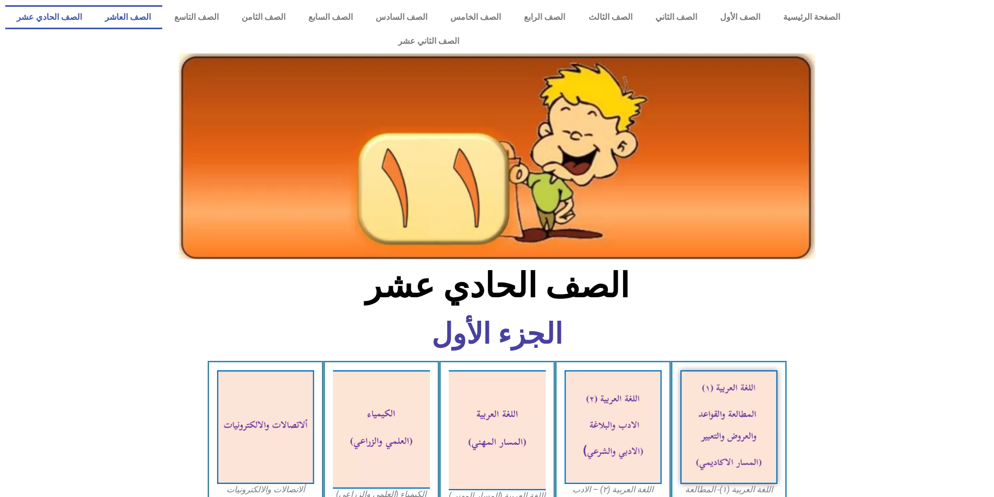
click at [162, 14] on link "الصف العاشر" at bounding box center [127, 17] width 69 height 24
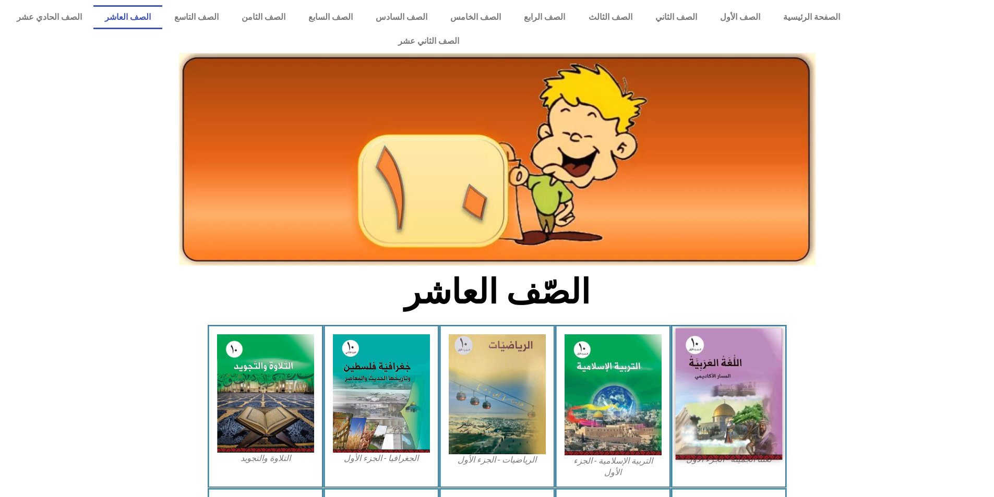
click at [707, 338] on img at bounding box center [728, 394] width 107 height 131
